Goal: Task Accomplishment & Management: Use online tool/utility

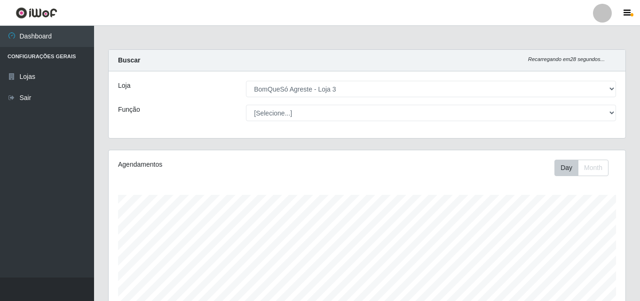
select select "215"
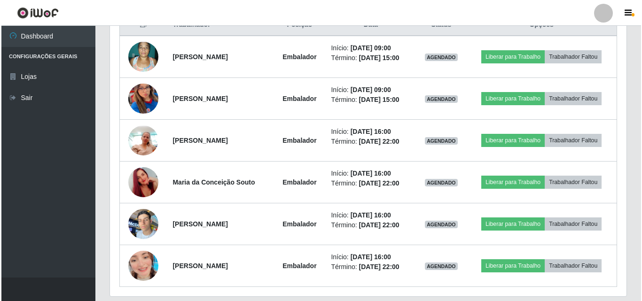
scroll to position [329, 0]
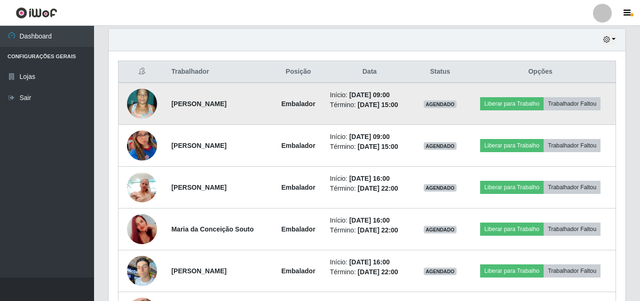
click at [524, 88] on td "Liberar para Trabalho Trabalhador Faltou" at bounding box center [540, 104] width 150 height 42
click at [523, 100] on button "Liberar para Trabalho" at bounding box center [511, 103] width 63 height 13
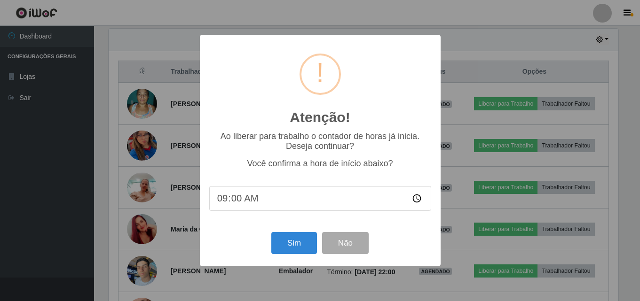
scroll to position [195, 512]
click at [294, 243] on button "Sim" at bounding box center [295, 243] width 46 height 22
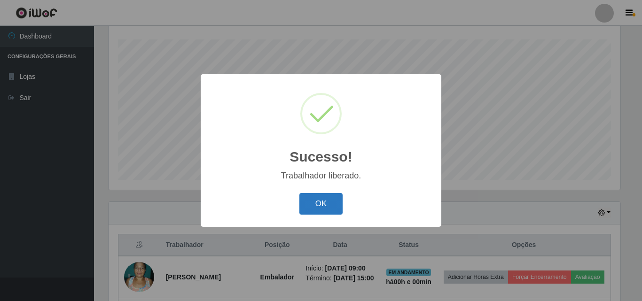
click at [333, 201] on button "OK" at bounding box center [322, 204] width 44 height 22
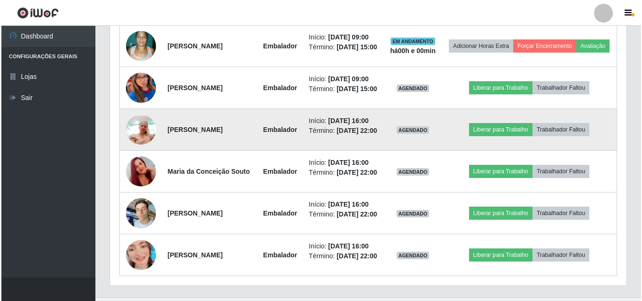
scroll to position [391, 0]
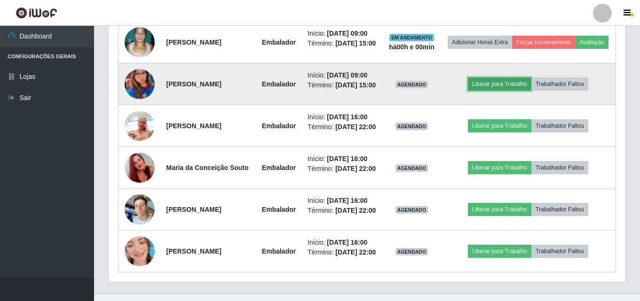
click at [501, 91] on button "Liberar para Trabalho" at bounding box center [499, 84] width 63 height 13
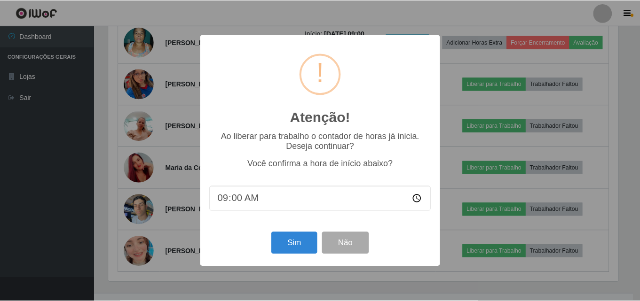
scroll to position [195, 512]
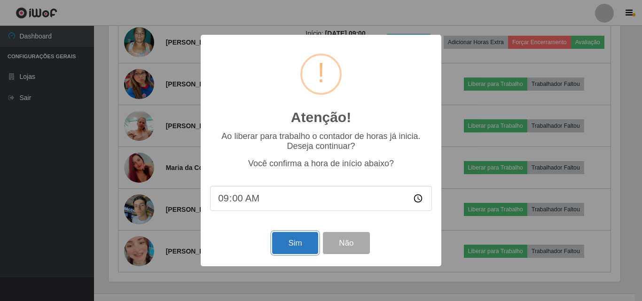
click at [283, 244] on button "Sim" at bounding box center [295, 243] width 46 height 22
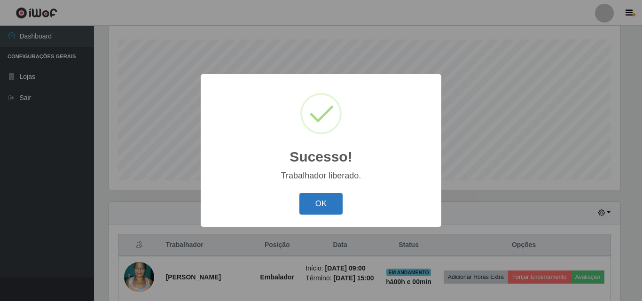
click at [322, 212] on button "OK" at bounding box center [322, 204] width 44 height 22
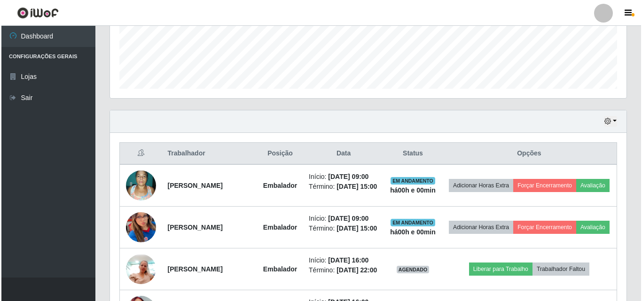
scroll to position [250, 0]
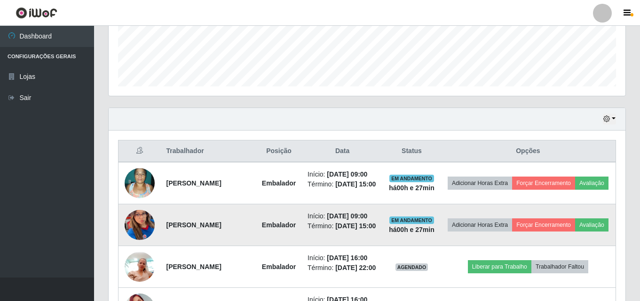
click at [144, 230] on img at bounding box center [140, 225] width 30 height 65
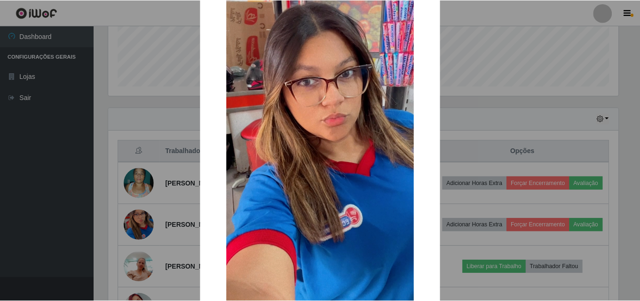
scroll to position [94, 0]
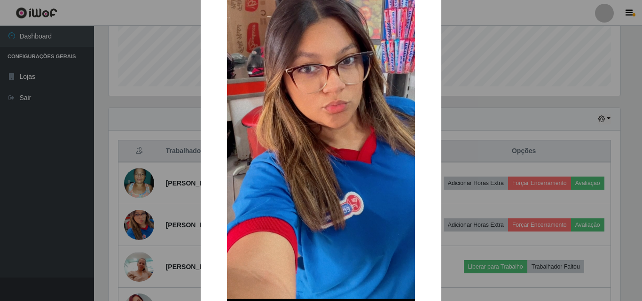
click at [137, 191] on div "× OK Cancel" at bounding box center [321, 150] width 642 height 301
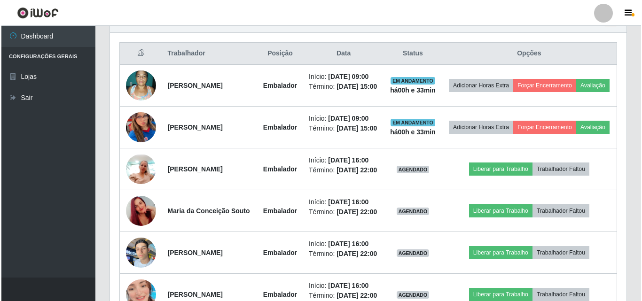
scroll to position [449, 0]
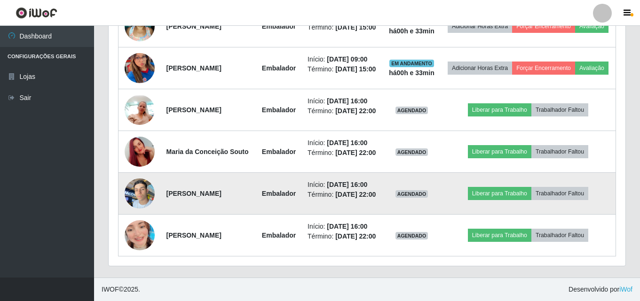
click at [144, 180] on img at bounding box center [140, 194] width 30 height 40
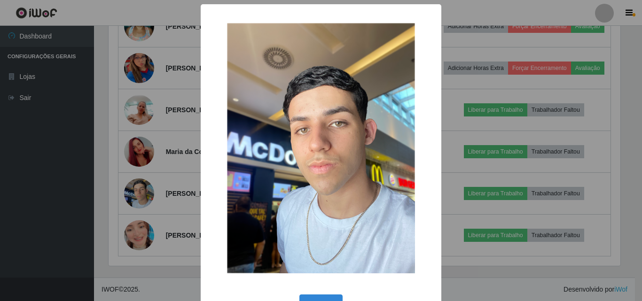
click at [145, 180] on div "× OK Cancel" at bounding box center [321, 150] width 642 height 301
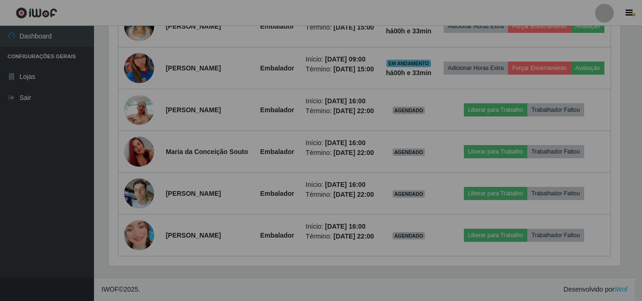
scroll to position [195, 517]
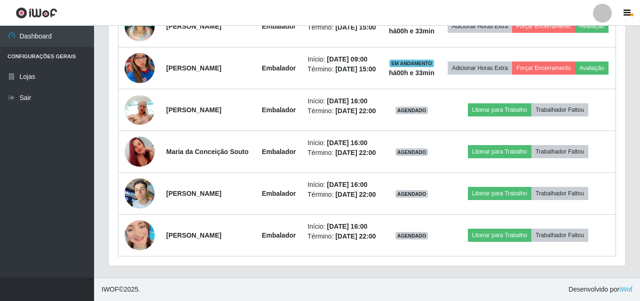
click at [145, 180] on img at bounding box center [140, 194] width 30 height 40
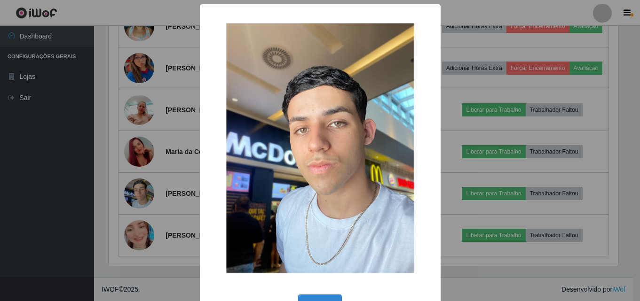
scroll to position [195, 512]
click at [479, 68] on div "× OK Cancel" at bounding box center [321, 150] width 642 height 301
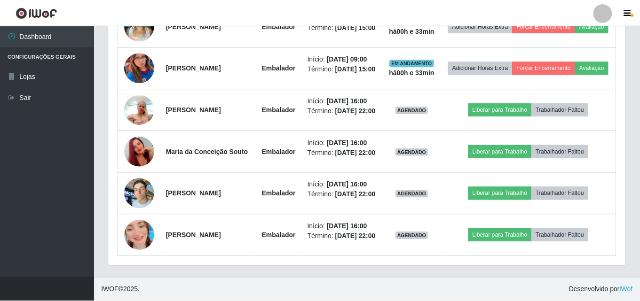
scroll to position [195, 517]
